Goal: Find specific fact: Find contact information

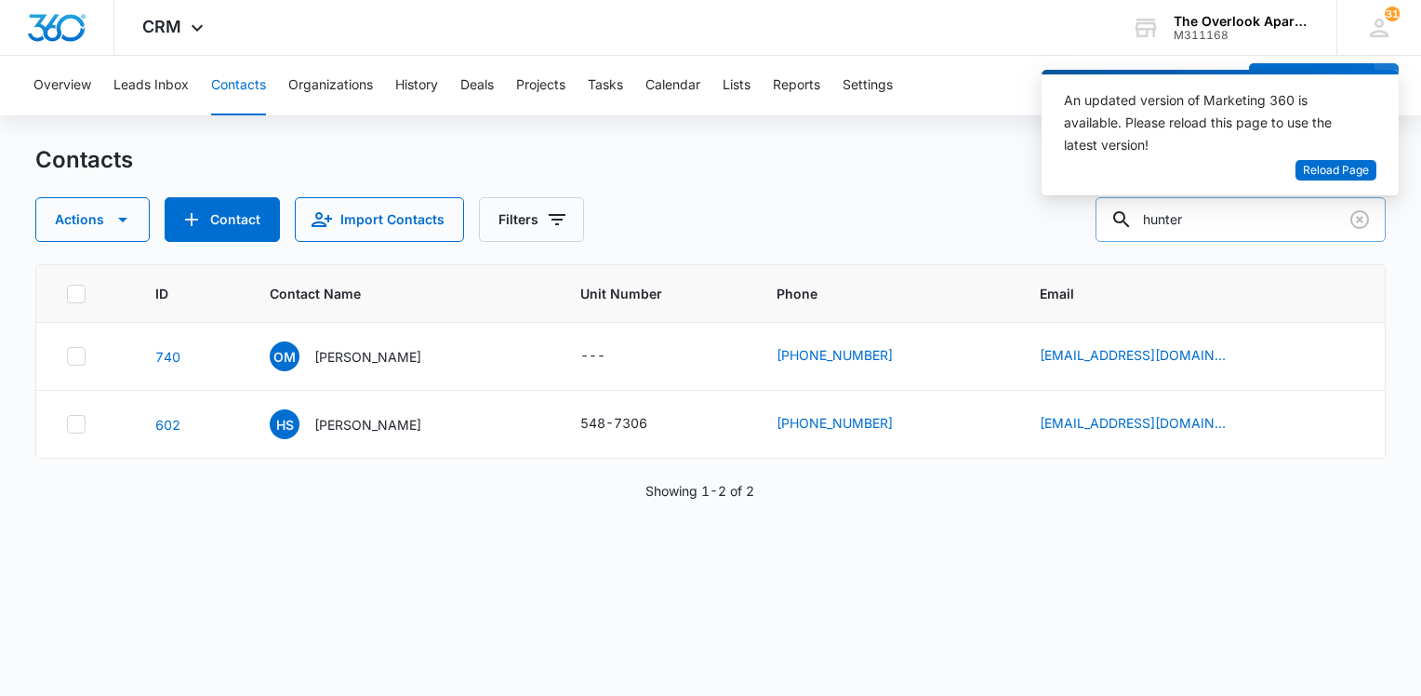
click at [1201, 219] on input "hunter" at bounding box center [1240, 219] width 290 height 45
click at [1213, 228] on input "hunter" at bounding box center [1240, 219] width 290 height 45
type input "h7307"
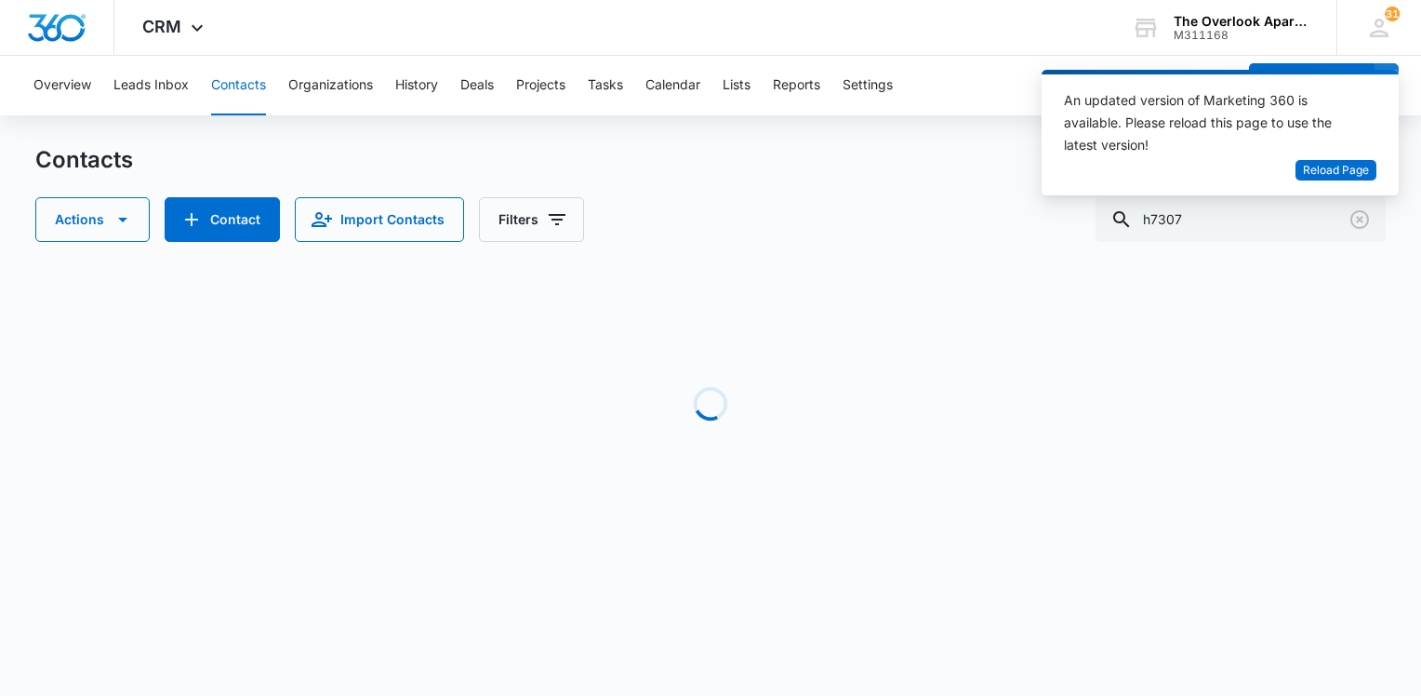
drag, startPoint x: 491, startPoint y: 400, endPoint x: 462, endPoint y: 385, distance: 32.4
click at [492, 399] on div "Loading" at bounding box center [710, 403] width 1350 height 279
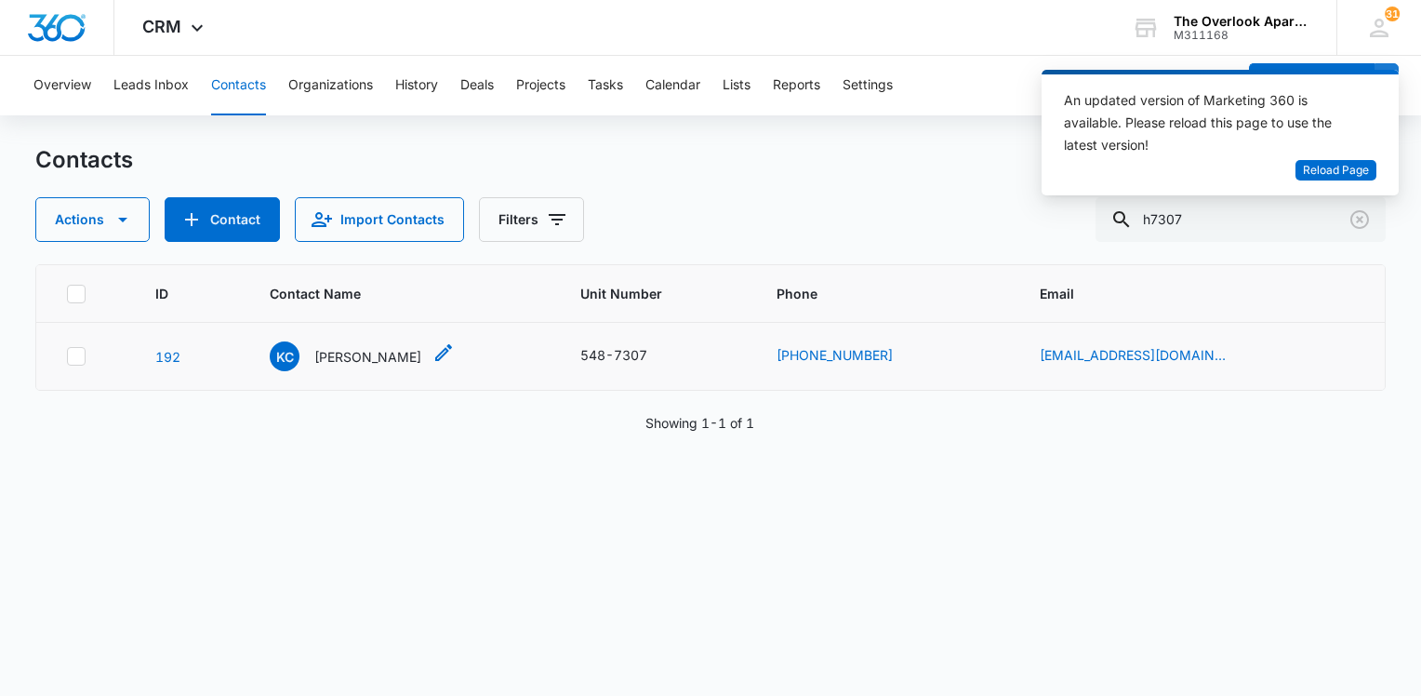
click at [391, 350] on p "[PERSON_NAME]" at bounding box center [367, 357] width 107 height 20
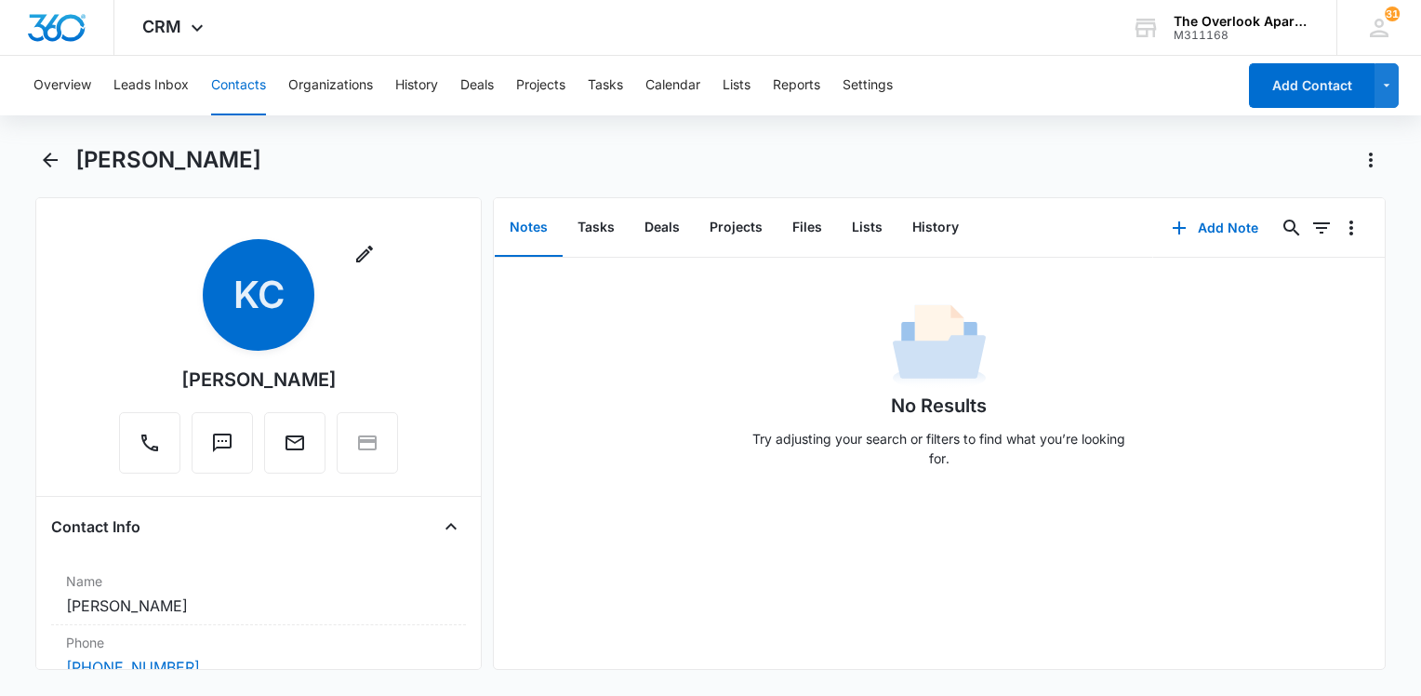
drag, startPoint x: 327, startPoint y: 372, endPoint x: 137, endPoint y: 367, distance: 190.7
click at [137, 367] on div "Remove KC [PERSON_NAME]" at bounding box center [258, 356] width 279 height 234
drag, startPoint x: 137, startPoint y: 367, endPoint x: 301, endPoint y: 385, distance: 165.5
click at [301, 385] on div "[PERSON_NAME]" at bounding box center [258, 379] width 155 height 28
drag, startPoint x: 301, startPoint y: 385, endPoint x: 179, endPoint y: 380, distance: 121.9
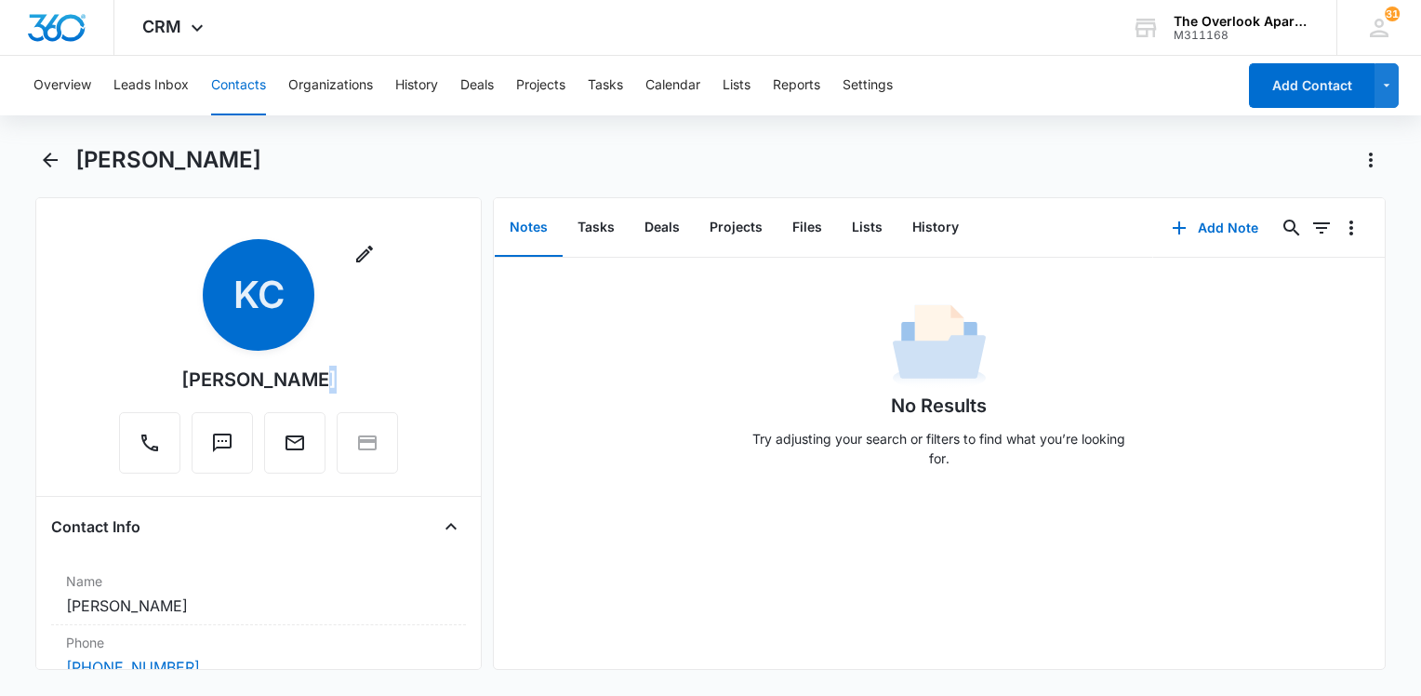
click at [179, 380] on div "Remove KC [PERSON_NAME]" at bounding box center [258, 356] width 279 height 234
drag, startPoint x: 179, startPoint y: 380, endPoint x: 244, endPoint y: 380, distance: 64.2
copy div "[PERSON_NAME]"
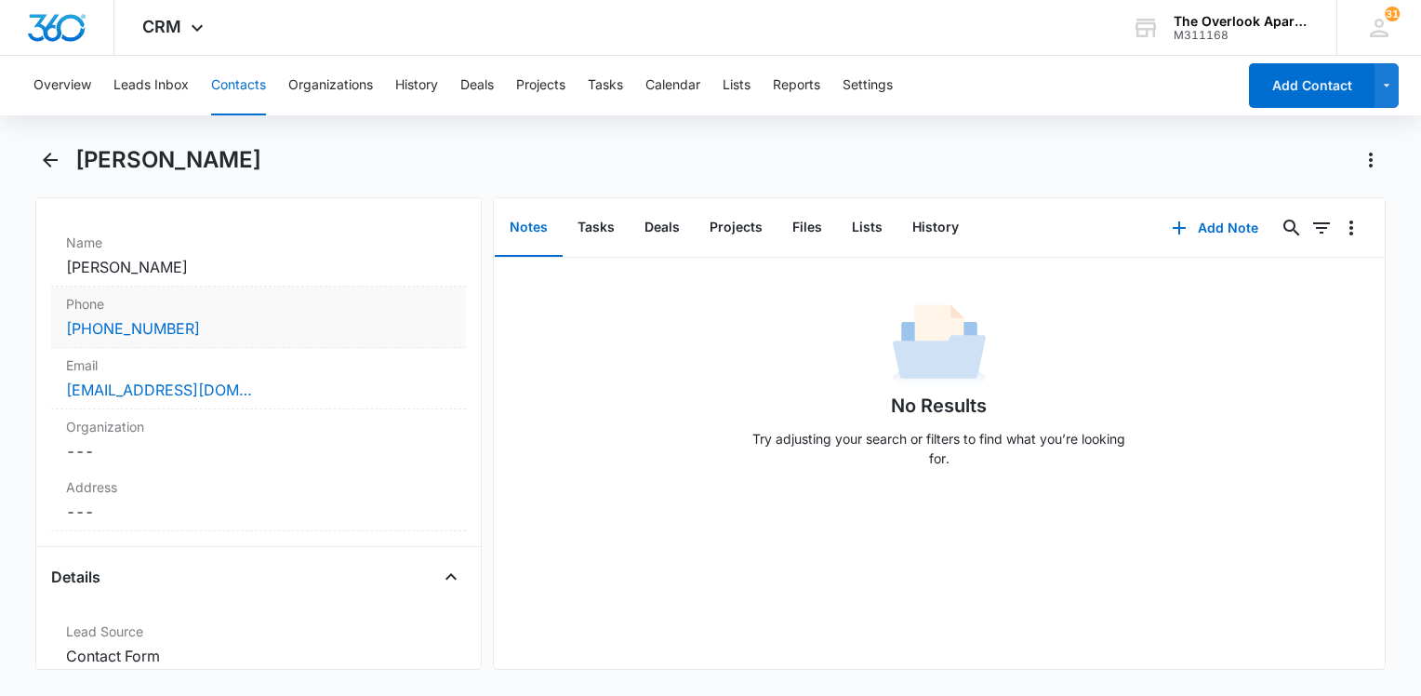
scroll to position [306, 0]
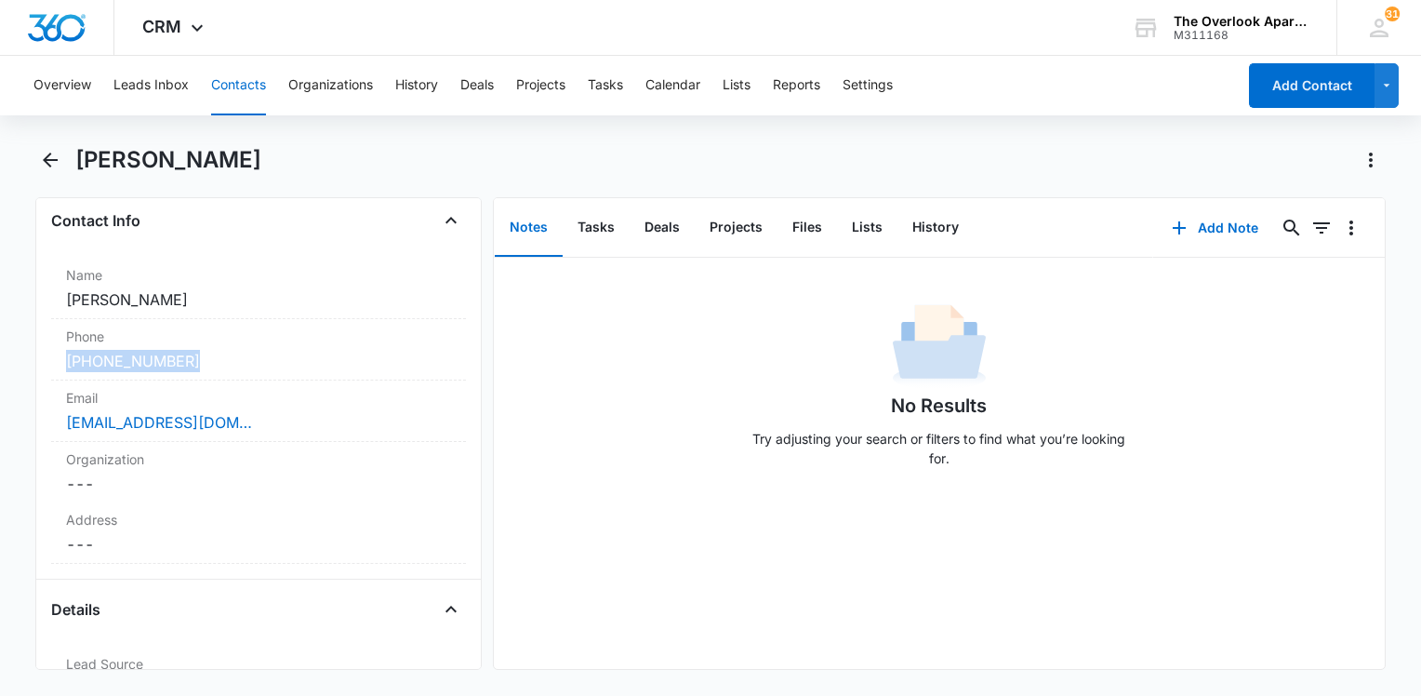
drag, startPoint x: 197, startPoint y: 363, endPoint x: -13, endPoint y: 369, distance: 210.2
click at [0, 369] on html "CRM Apps Reputation Websites Forms CRM Email Social Content Ads Intelligence Fi…" at bounding box center [710, 348] width 1421 height 696
drag, startPoint x: -13, startPoint y: 369, endPoint x: 119, endPoint y: 352, distance: 133.1
copy link "[PHONE_NUMBER]"
